Goal: Share content

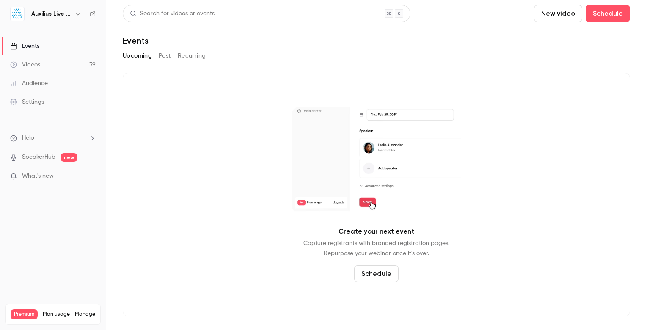
click at [73, 14] on button "button" at bounding box center [78, 14] width 10 height 10
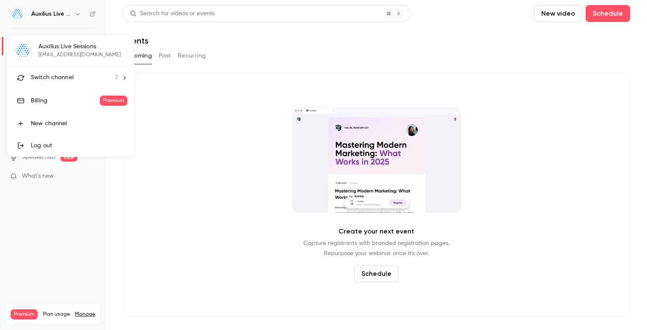
click at [63, 70] on li "Switch channel 2" at bounding box center [70, 77] width 127 height 22
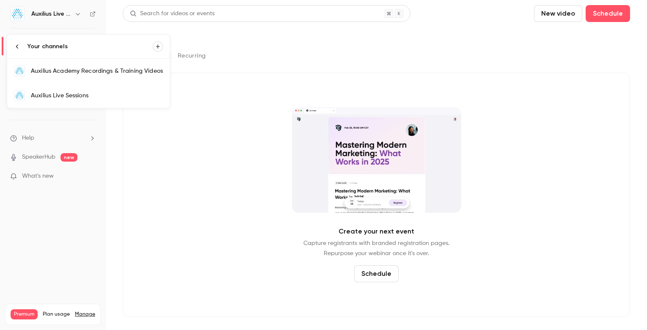
click at [79, 75] on div "Auxilius Academy Recordings & Training Videos" at bounding box center [97, 71] width 132 height 8
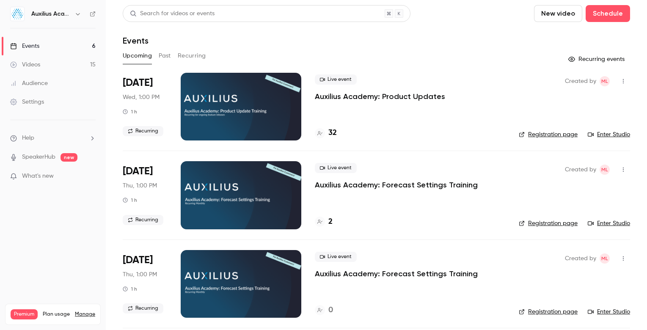
click at [348, 98] on p "Auxilius Academy: Product Updates" at bounding box center [380, 96] width 130 height 10
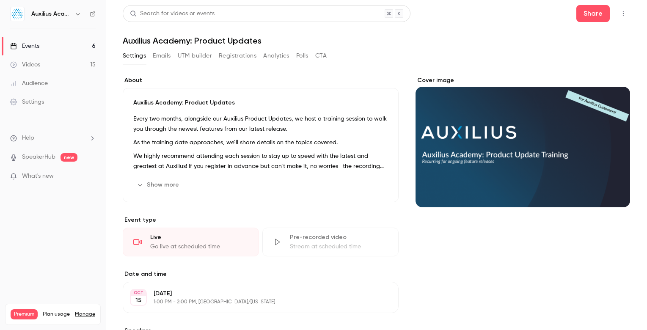
click at [620, 13] on icon "button" at bounding box center [623, 14] width 7 height 6
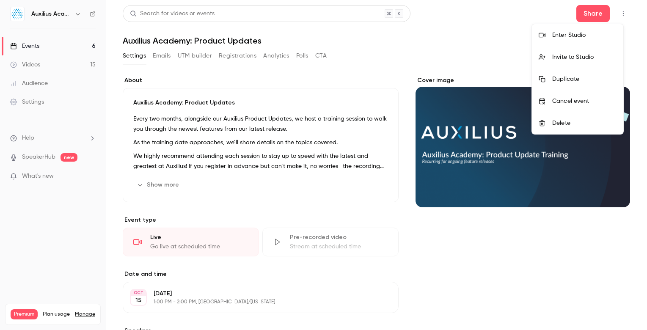
click at [508, 14] on div at bounding box center [323, 165] width 647 height 330
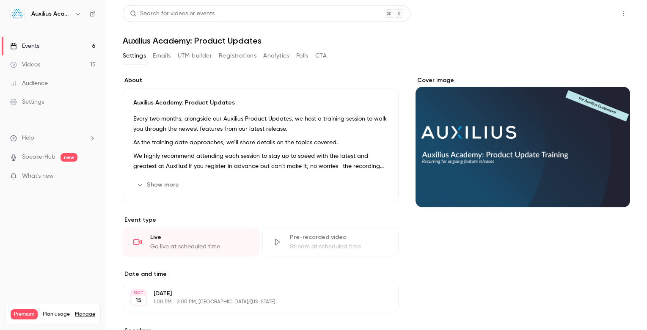
click at [591, 13] on button "Share" at bounding box center [593, 13] width 33 height 17
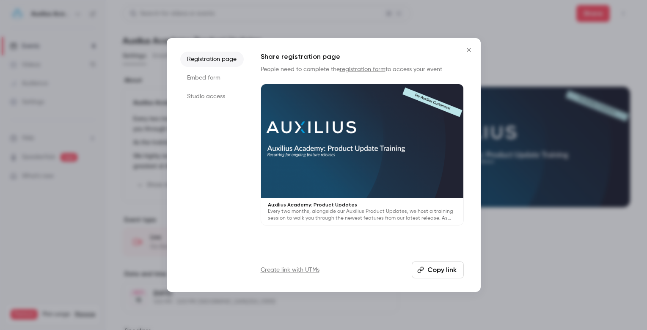
click at [430, 271] on button "Copy link" at bounding box center [438, 270] width 52 height 17
